Goal: Obtain resource: Download file/media

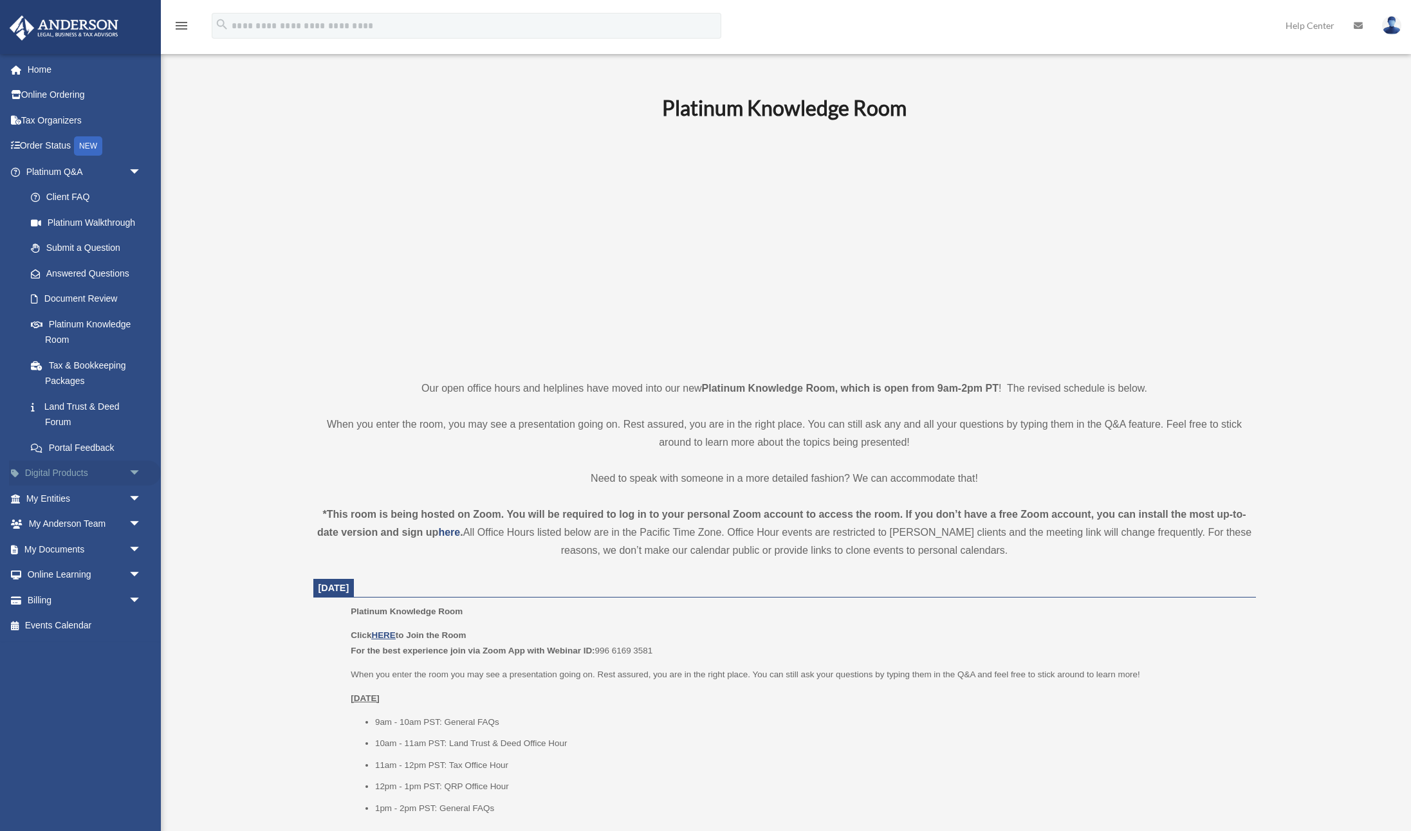
scroll to position [149, 0]
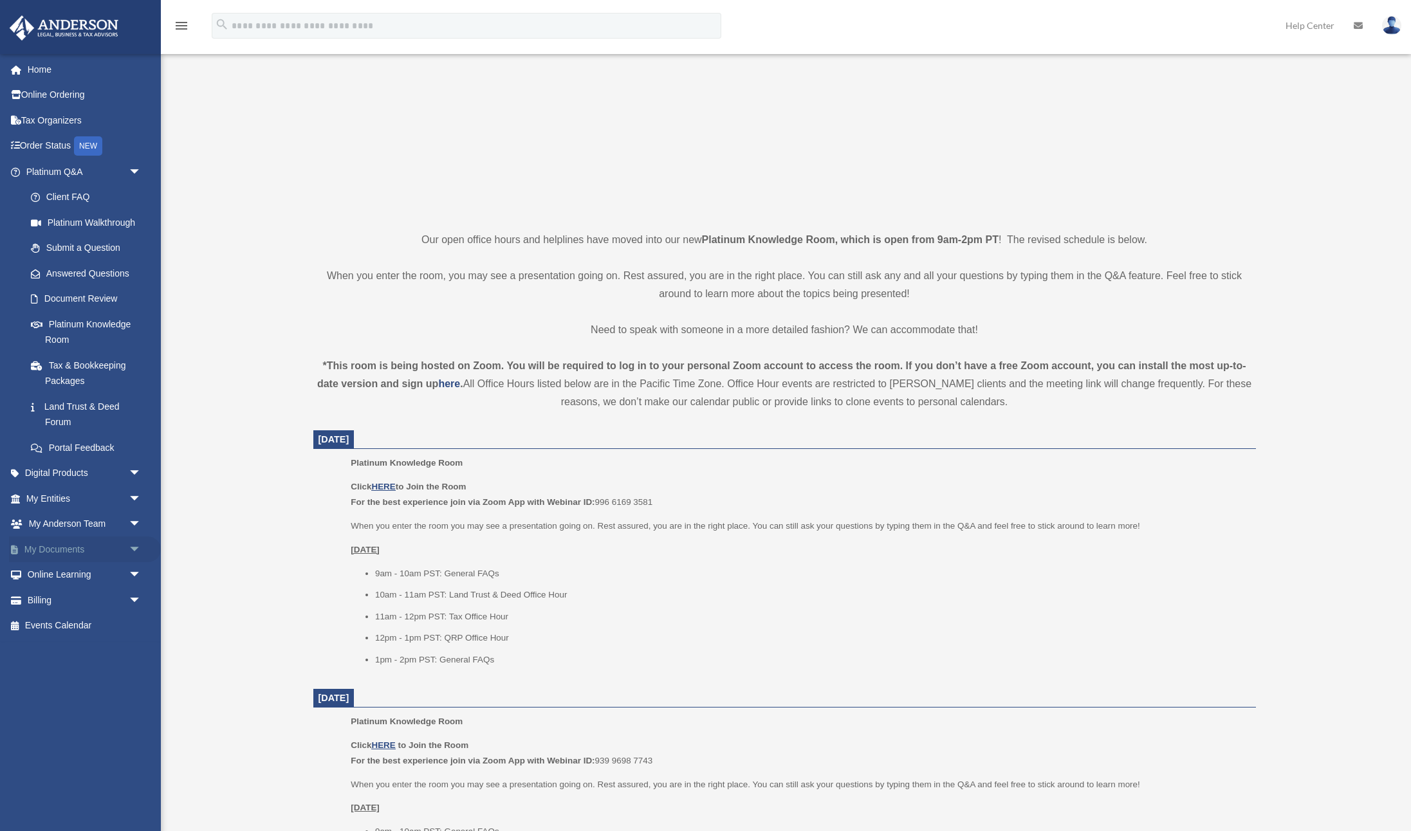
click at [51, 550] on link "My Documents arrow_drop_down" at bounding box center [85, 550] width 152 height 26
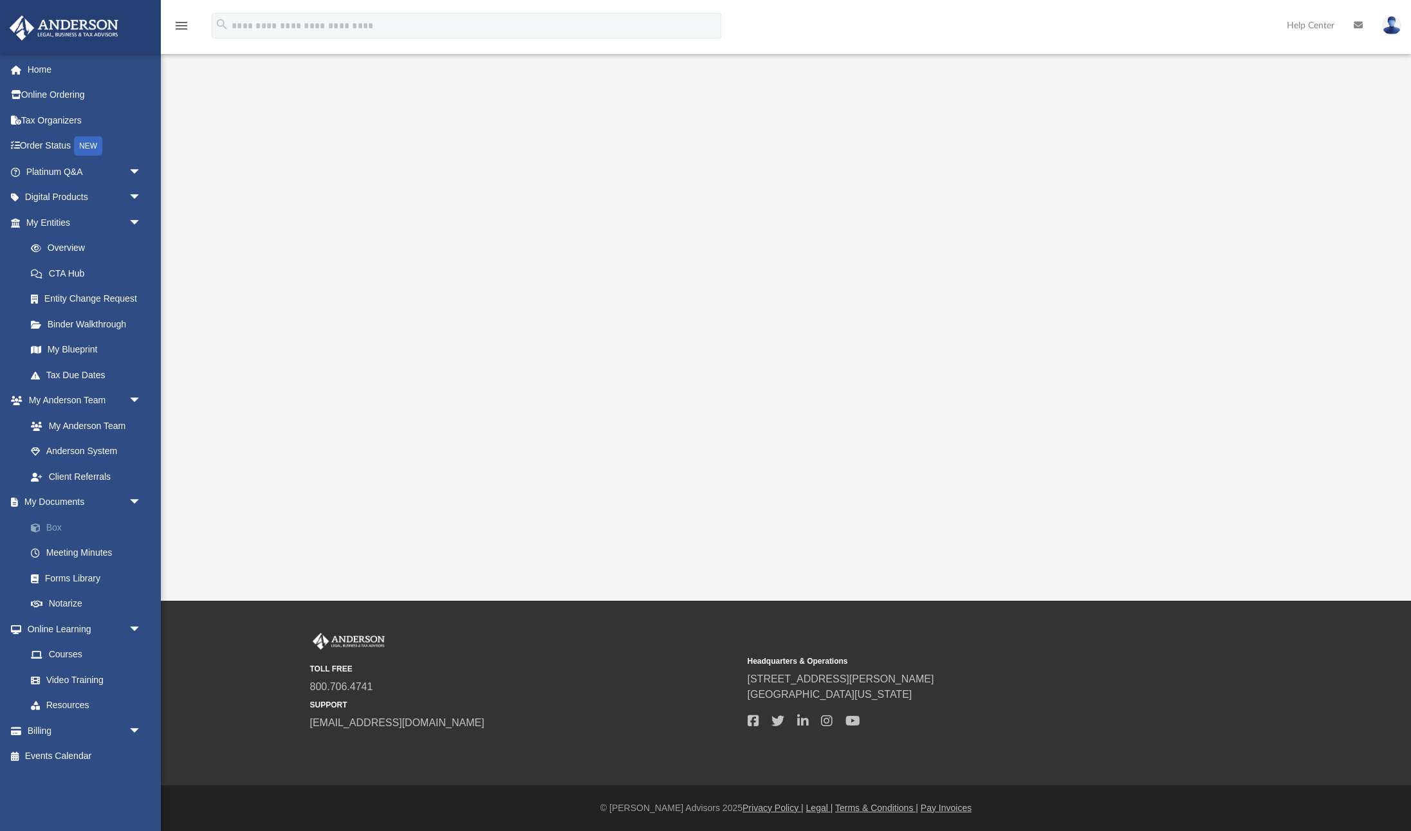
click at [54, 522] on link "Box" at bounding box center [89, 528] width 143 height 26
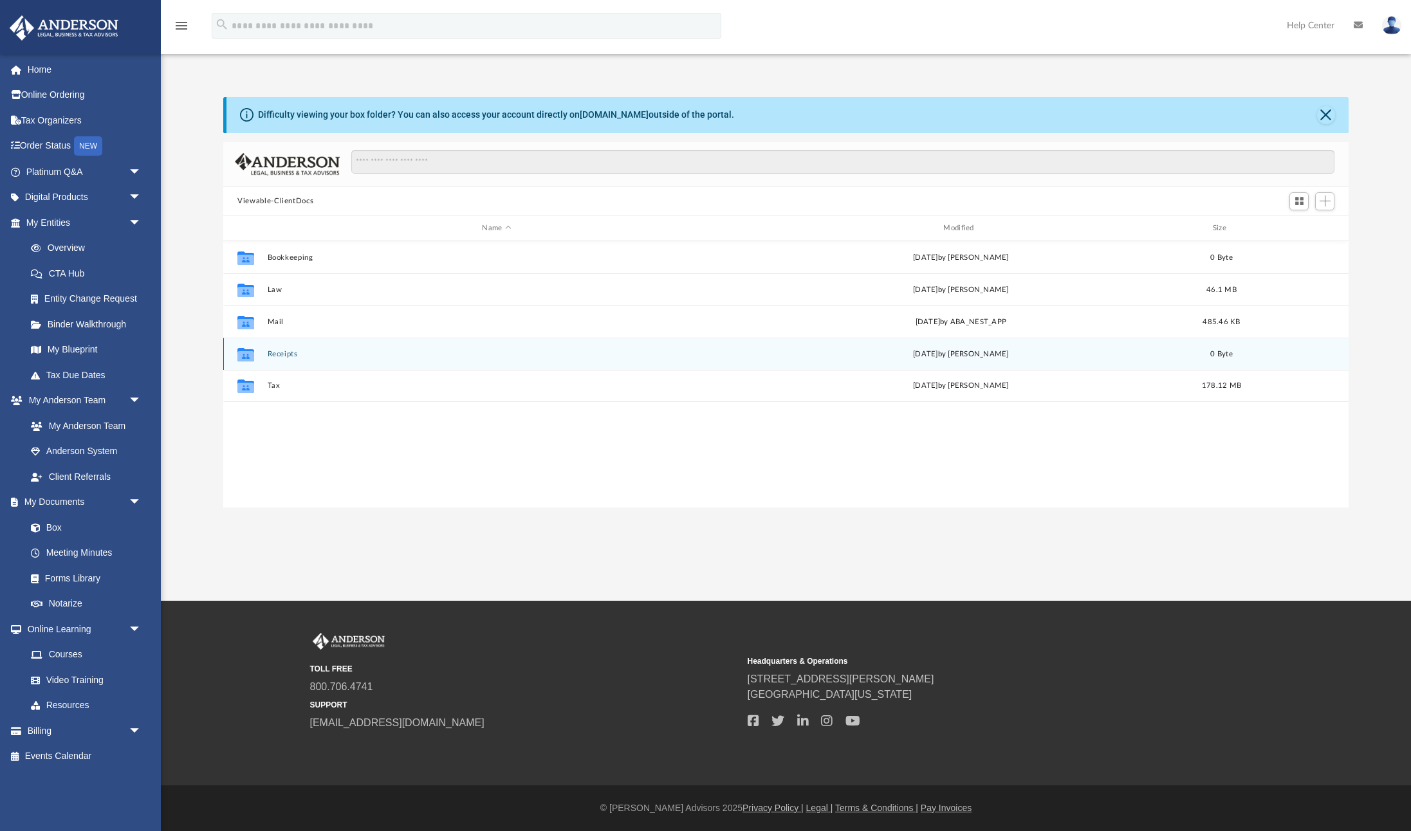
scroll to position [293, 1125]
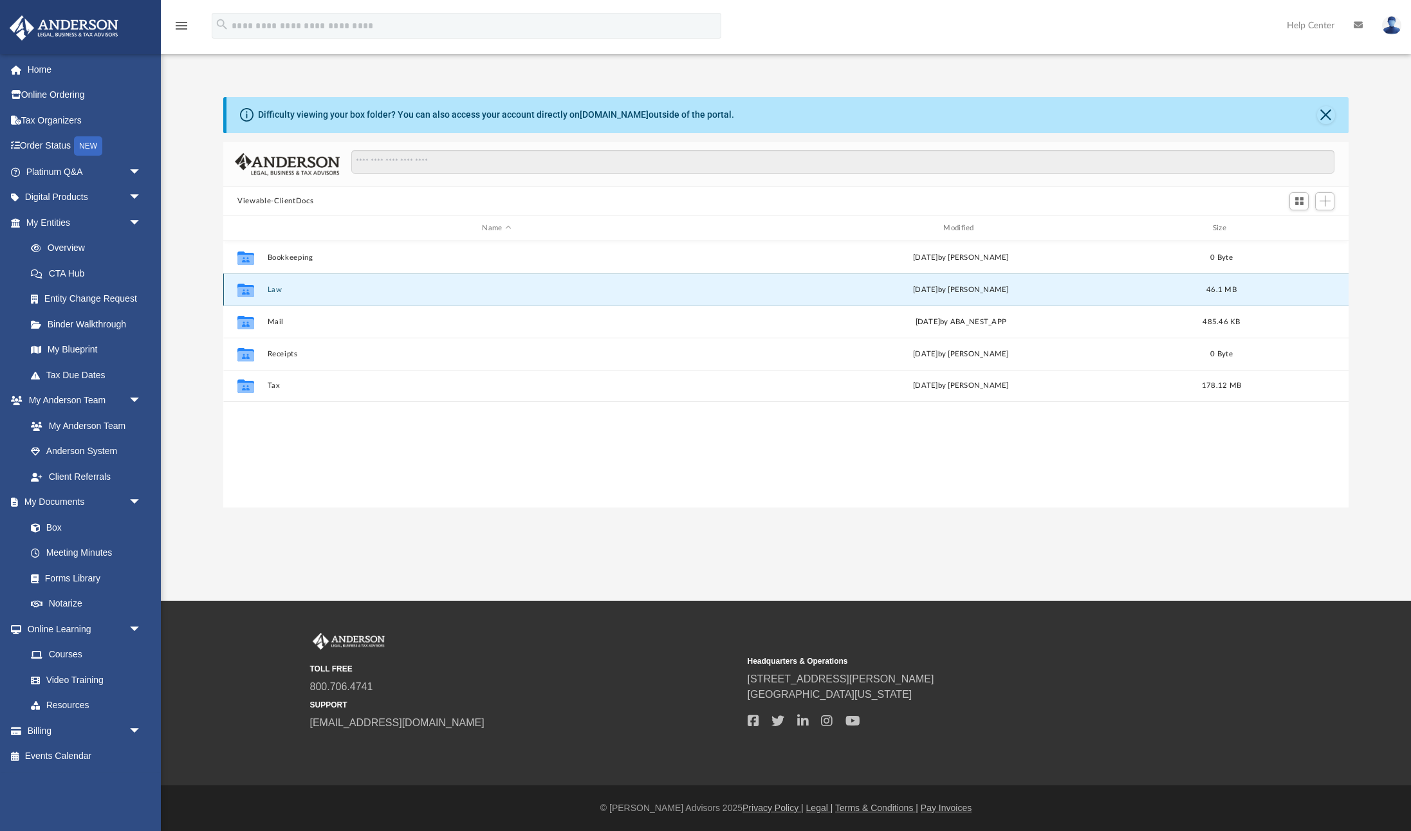
click at [286, 292] on button "Law" at bounding box center [497, 290] width 459 height 8
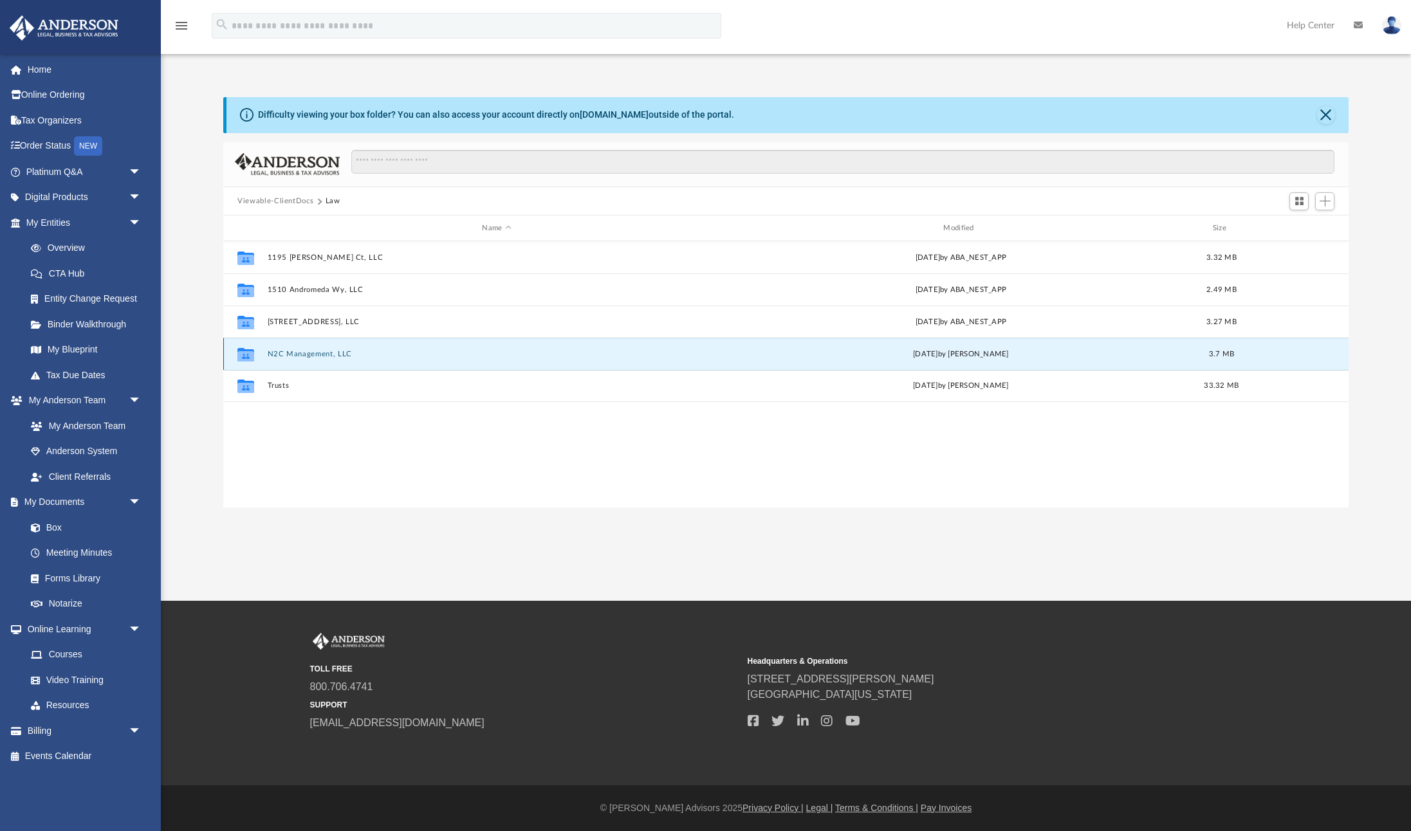
click at [286, 357] on button "N2C Management, LLC" at bounding box center [497, 354] width 459 height 8
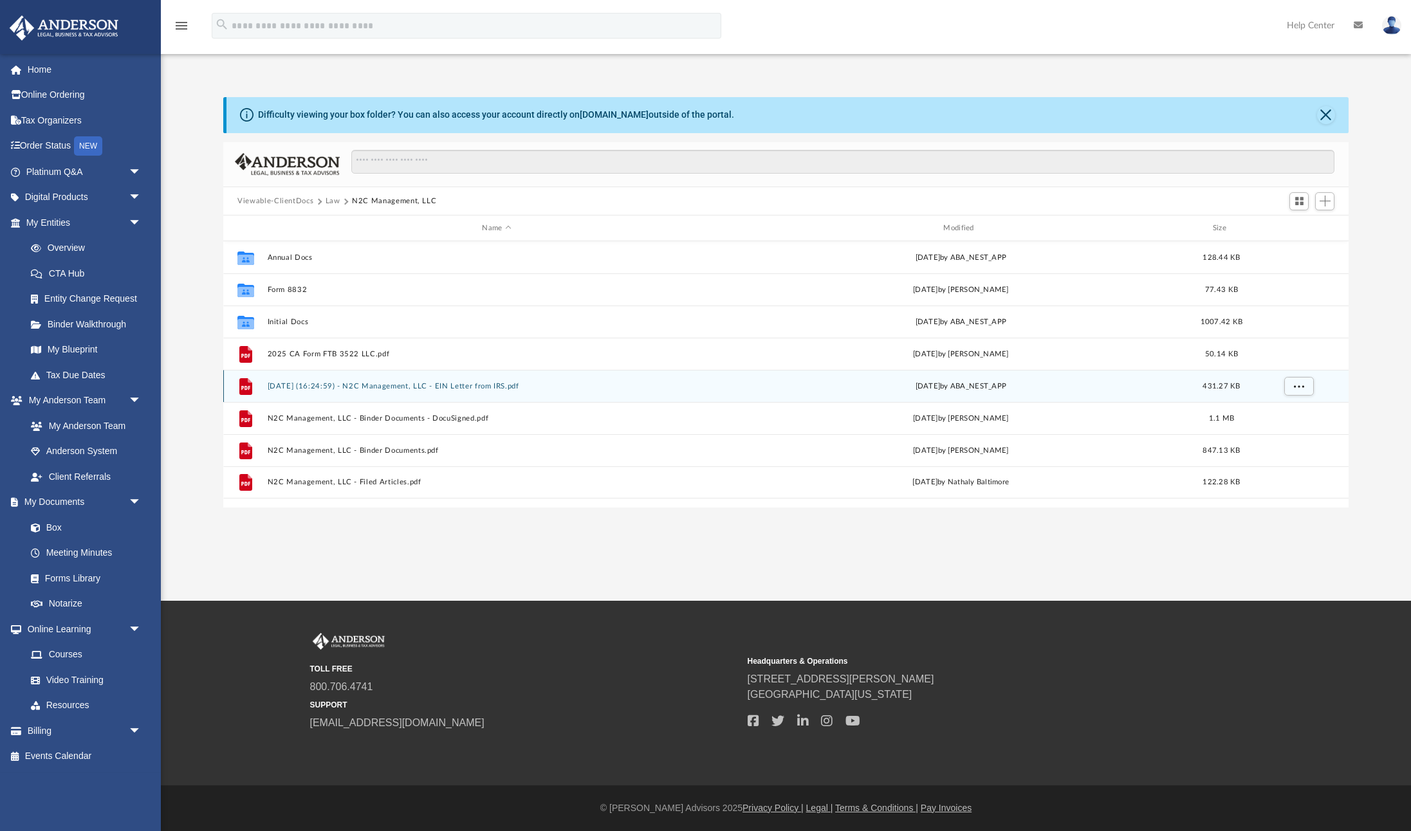
click at [349, 389] on button "2025.02.20 (16:24:59) - N2C Management, LLC - EIN Letter from IRS.pdf" at bounding box center [497, 386] width 459 height 8
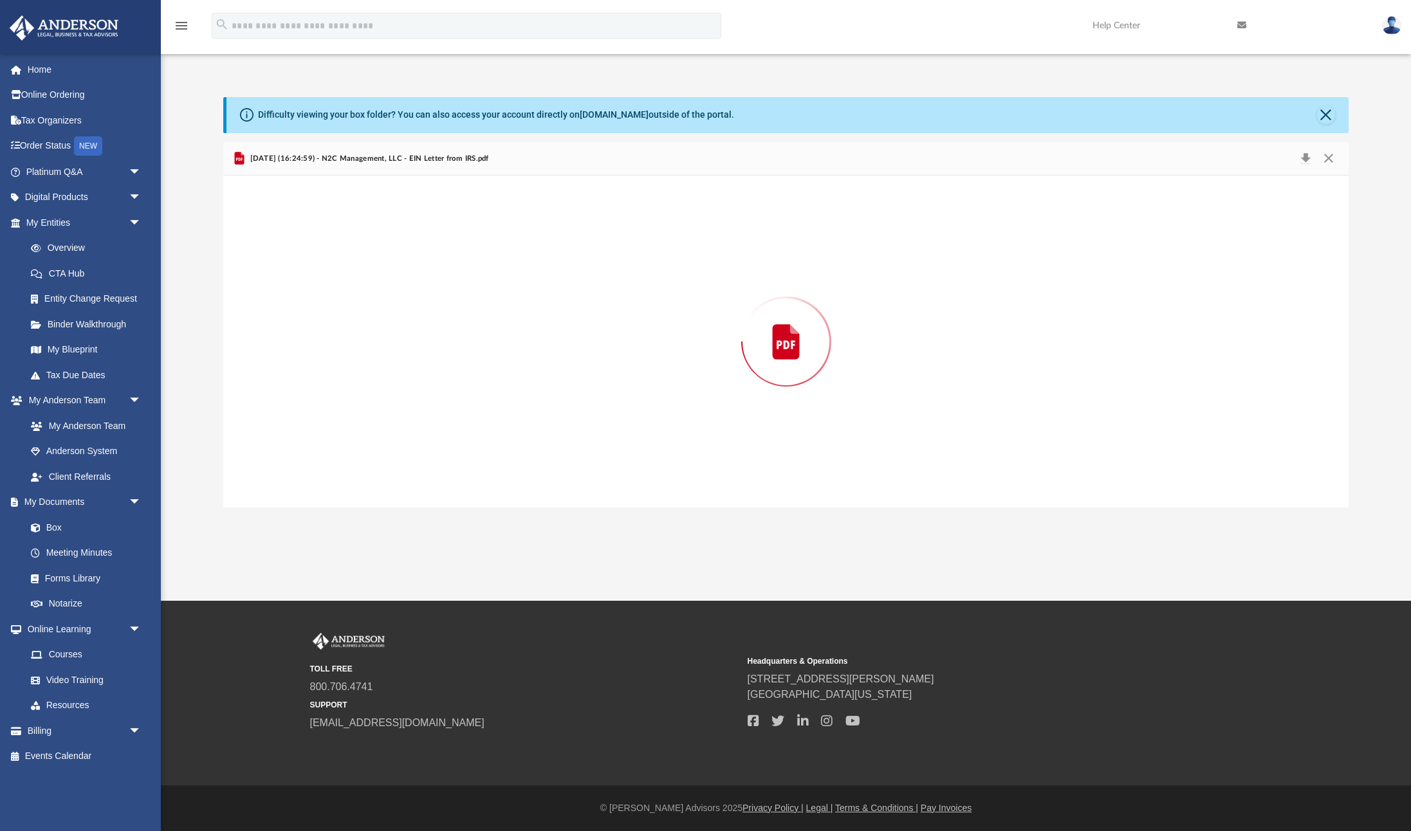
click at [349, 389] on div "Preview" at bounding box center [785, 342] width 1125 height 332
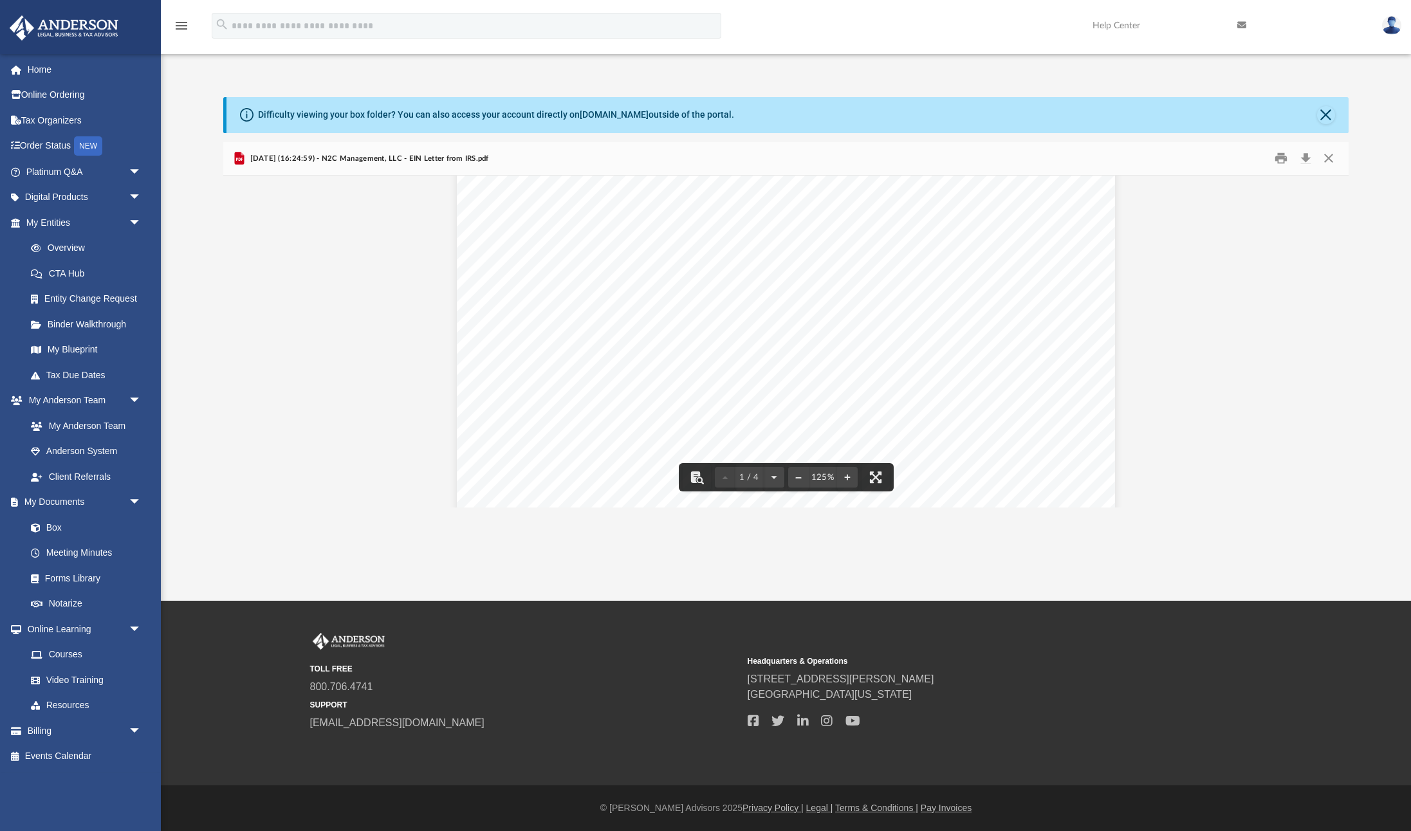
scroll to position [136, 0]
